Goal: Task Accomplishment & Management: Manage account settings

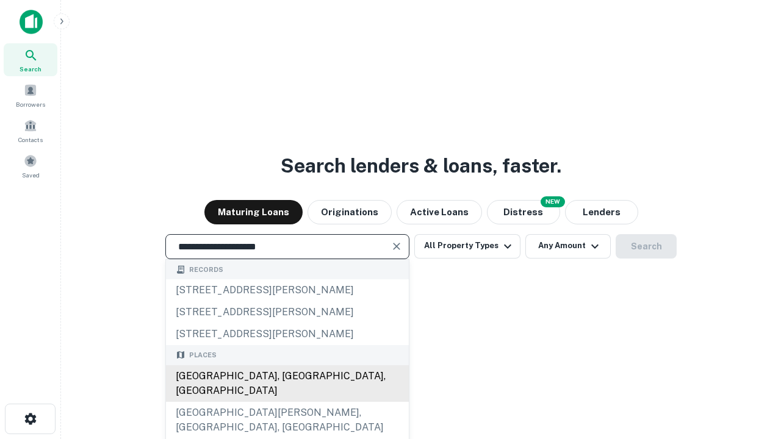
click at [287, 402] on div "[GEOGRAPHIC_DATA], [GEOGRAPHIC_DATA], [GEOGRAPHIC_DATA]" at bounding box center [287, 384] width 243 height 37
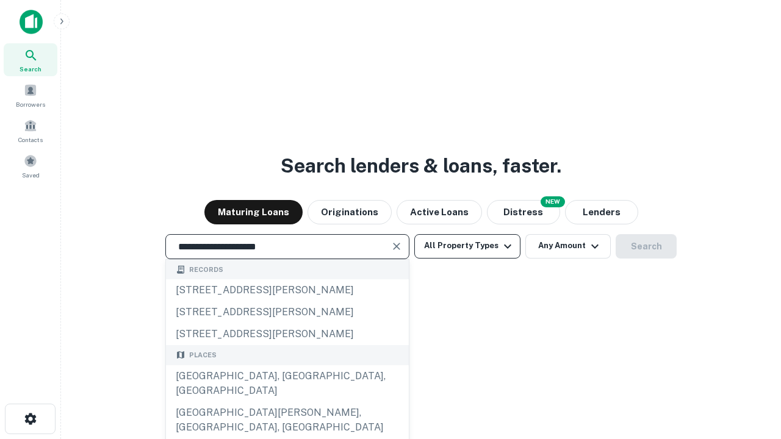
type input "**********"
click at [467, 246] on button "All Property Types" at bounding box center [467, 246] width 106 height 24
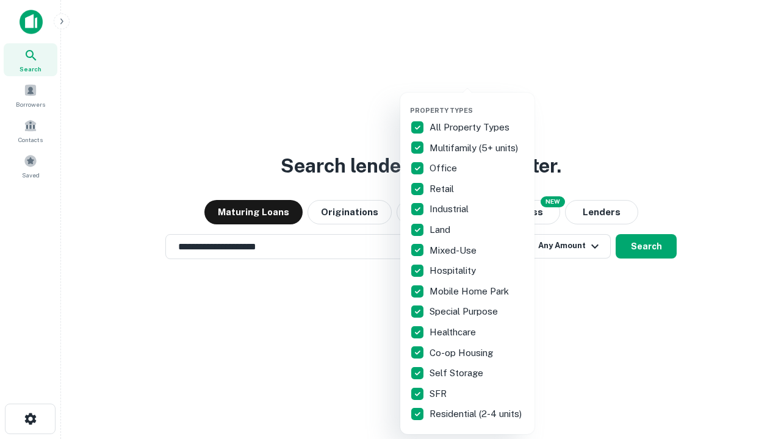
click at [477, 103] on button "button" at bounding box center [477, 103] width 134 height 1
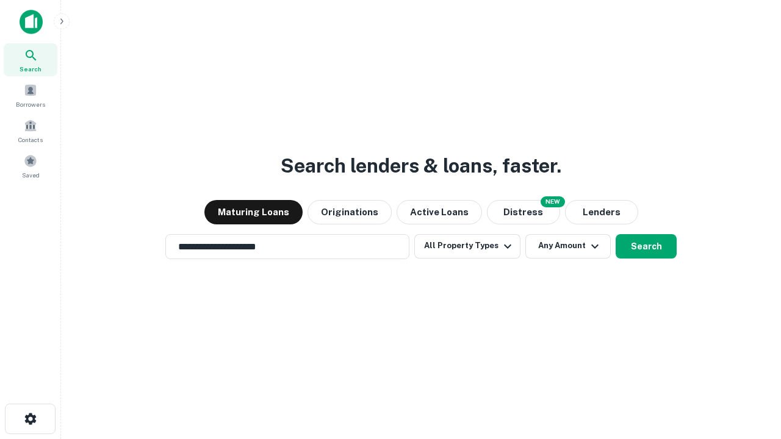
scroll to position [19, 0]
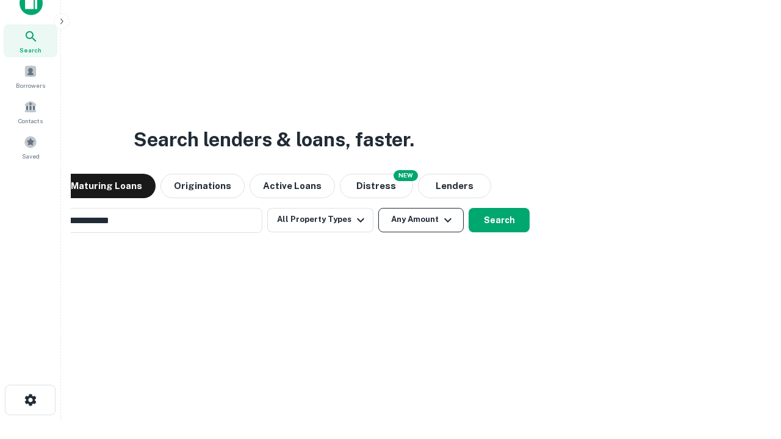
click at [378, 208] on button "Any Amount" at bounding box center [420, 220] width 85 height 24
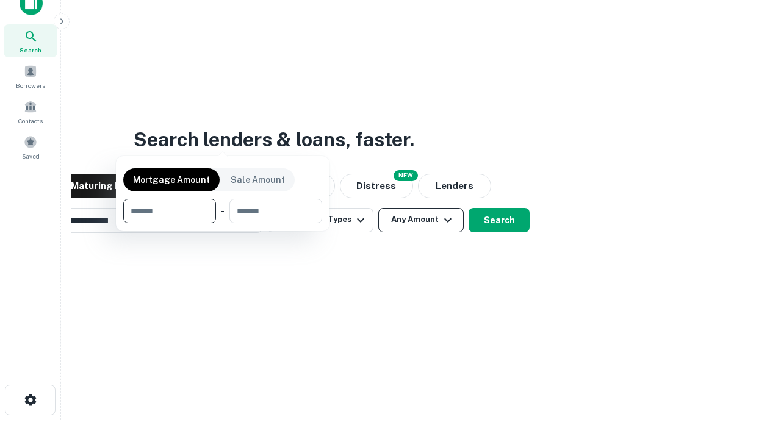
scroll to position [20, 0]
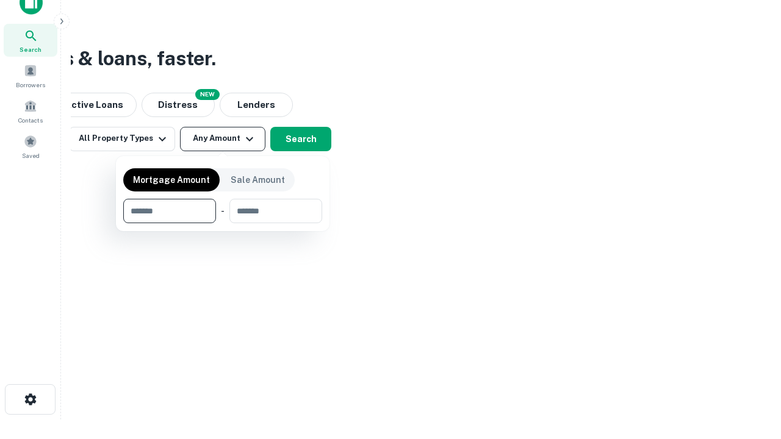
type input "*******"
click at [223, 223] on button "button" at bounding box center [222, 223] width 199 height 1
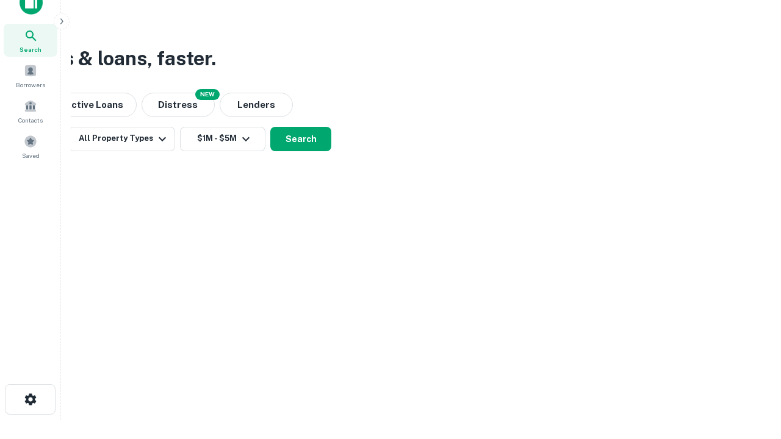
scroll to position [7, 225]
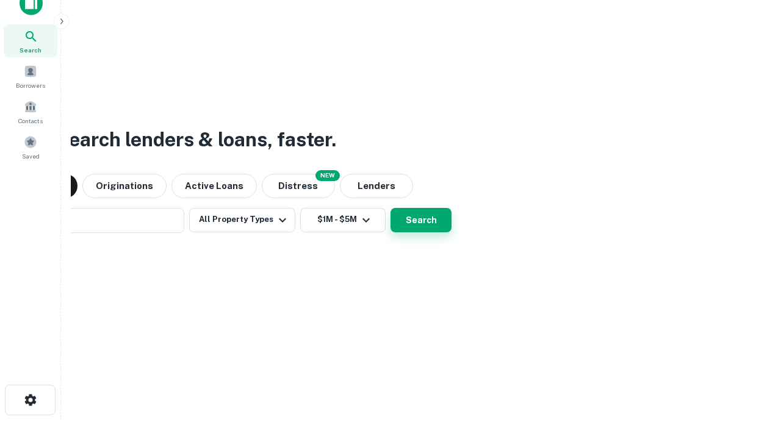
click at [391, 208] on button "Search" at bounding box center [421, 220] width 61 height 24
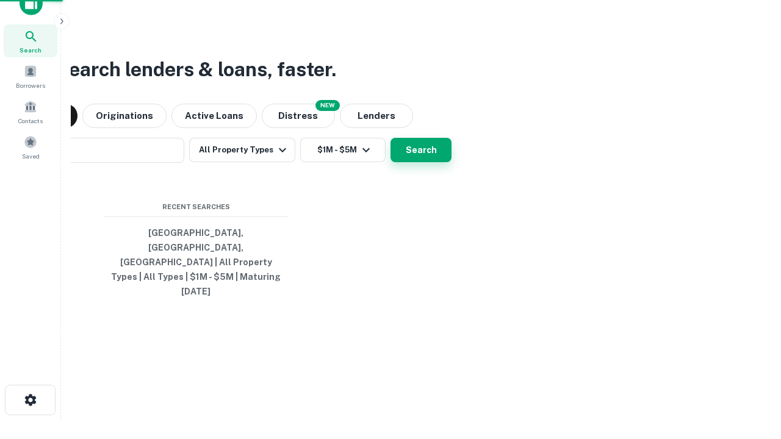
scroll to position [32, 345]
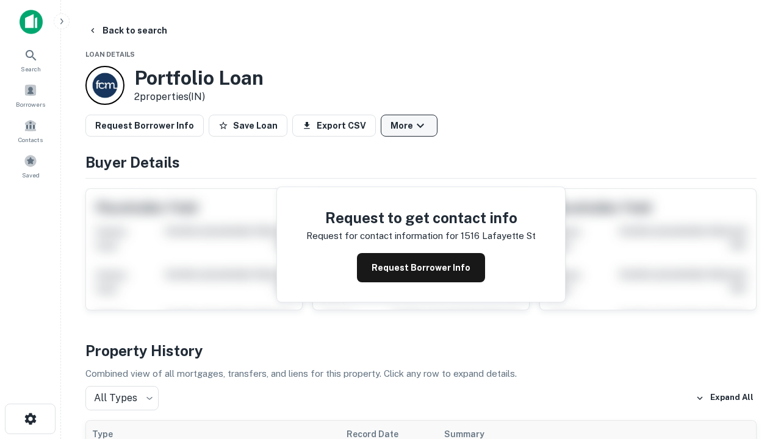
click at [409, 126] on button "More" at bounding box center [409, 126] width 57 height 22
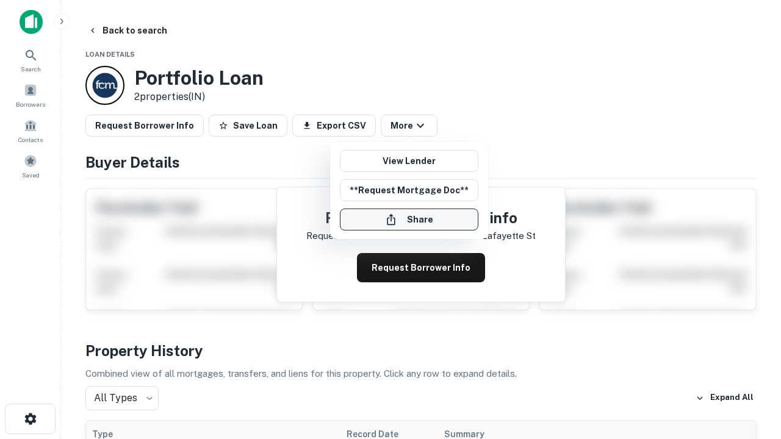
click at [409, 220] on button "Share" at bounding box center [409, 220] width 139 height 22
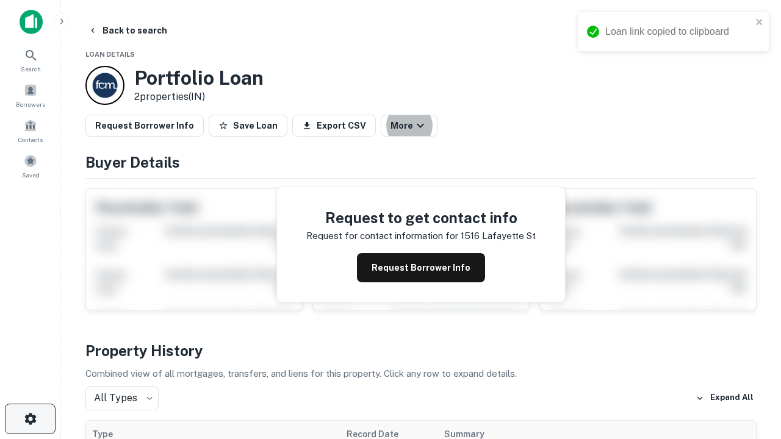
click at [30, 419] on icon "button" at bounding box center [30, 419] width 15 height 15
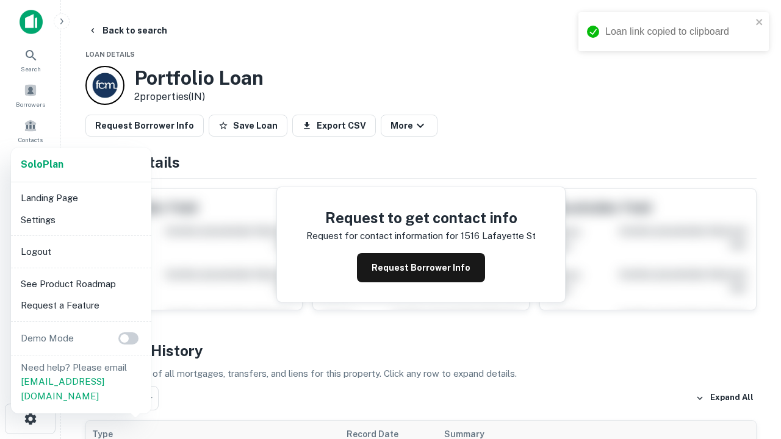
click at [81, 251] on li "Logout" at bounding box center [81, 252] width 131 height 22
